Goal: Complete application form

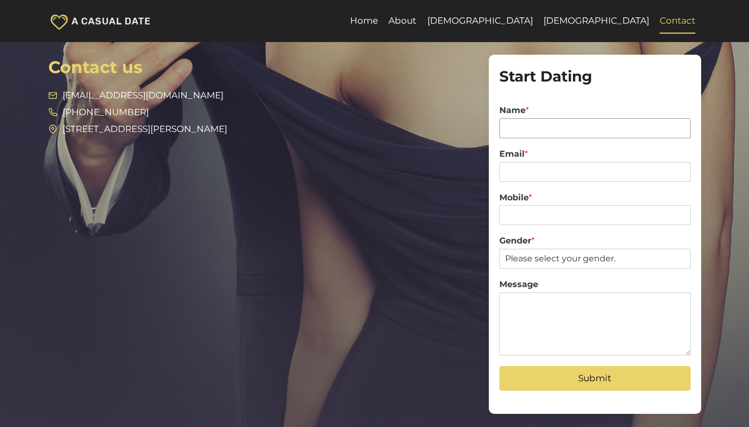
click at [561, 138] on input "Name *" at bounding box center [594, 128] width 191 height 20
type input "Vuk Podinic"
click at [570, 165] on input "Email *" at bounding box center [594, 172] width 191 height 20
type input "vuk@digitalpod.com.au"
click at [571, 225] on div "Mobile *" at bounding box center [594, 209] width 191 height 44
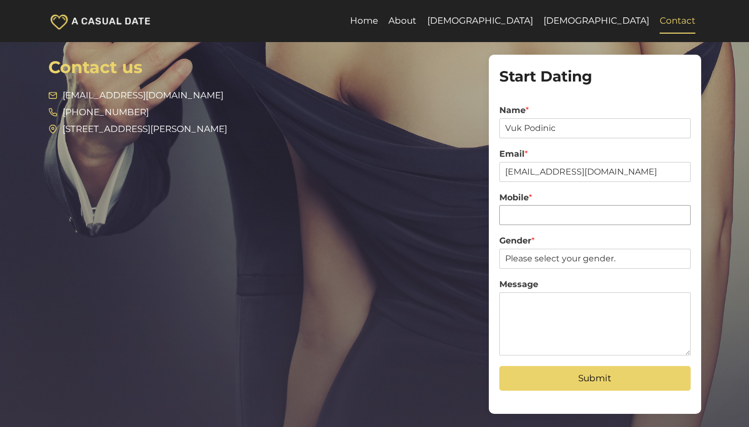
click at [575, 206] on input "Mobile *" at bounding box center [594, 215] width 191 height 20
type input "0434255273"
click at [563, 262] on select "Please select your gender. Male Female" at bounding box center [594, 259] width 191 height 20
select select "Male"
click at [499, 249] on select "Please select your gender. Male Female" at bounding box center [594, 259] width 191 height 20
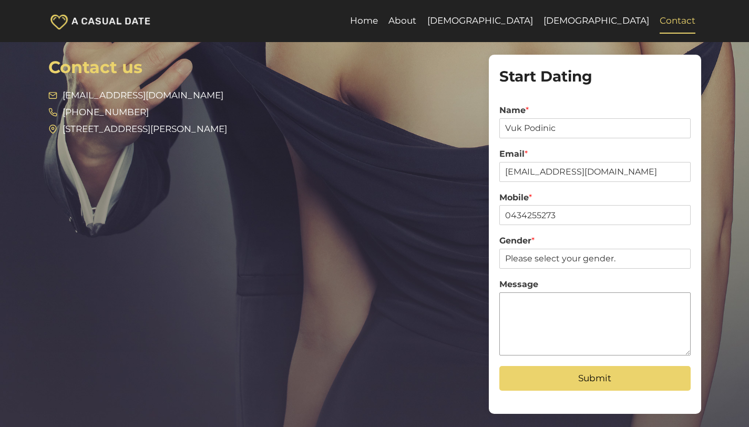
click at [550, 305] on textarea "Message" at bounding box center [594, 323] width 191 height 63
type textarea "ACD Zapier Connection Form"
click at [603, 379] on button "Submit" at bounding box center [594, 378] width 191 height 25
